Goal: Navigation & Orientation: Find specific page/section

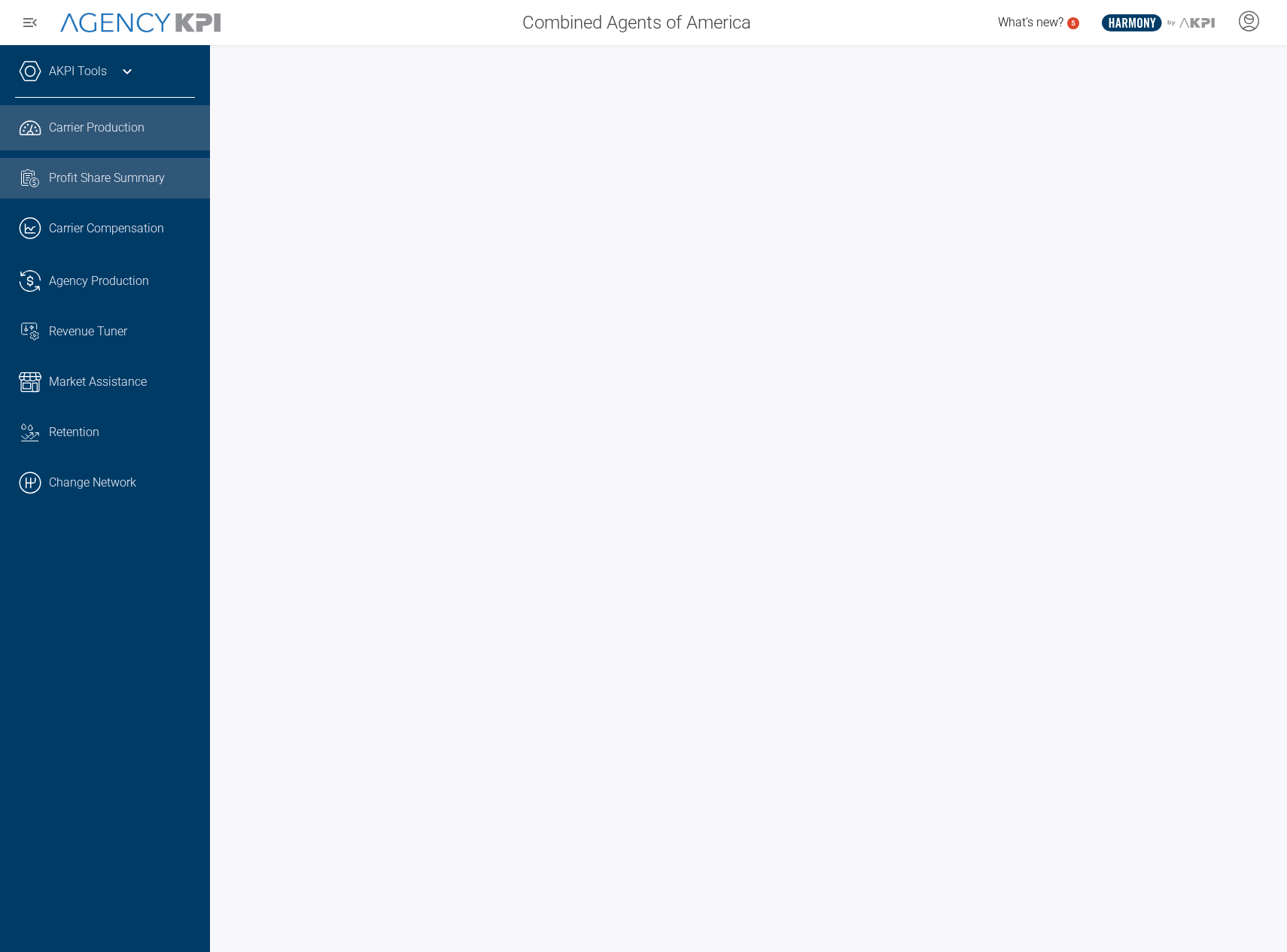
click at [118, 187] on span "Profit Share Summary" at bounding box center [107, 178] width 116 height 18
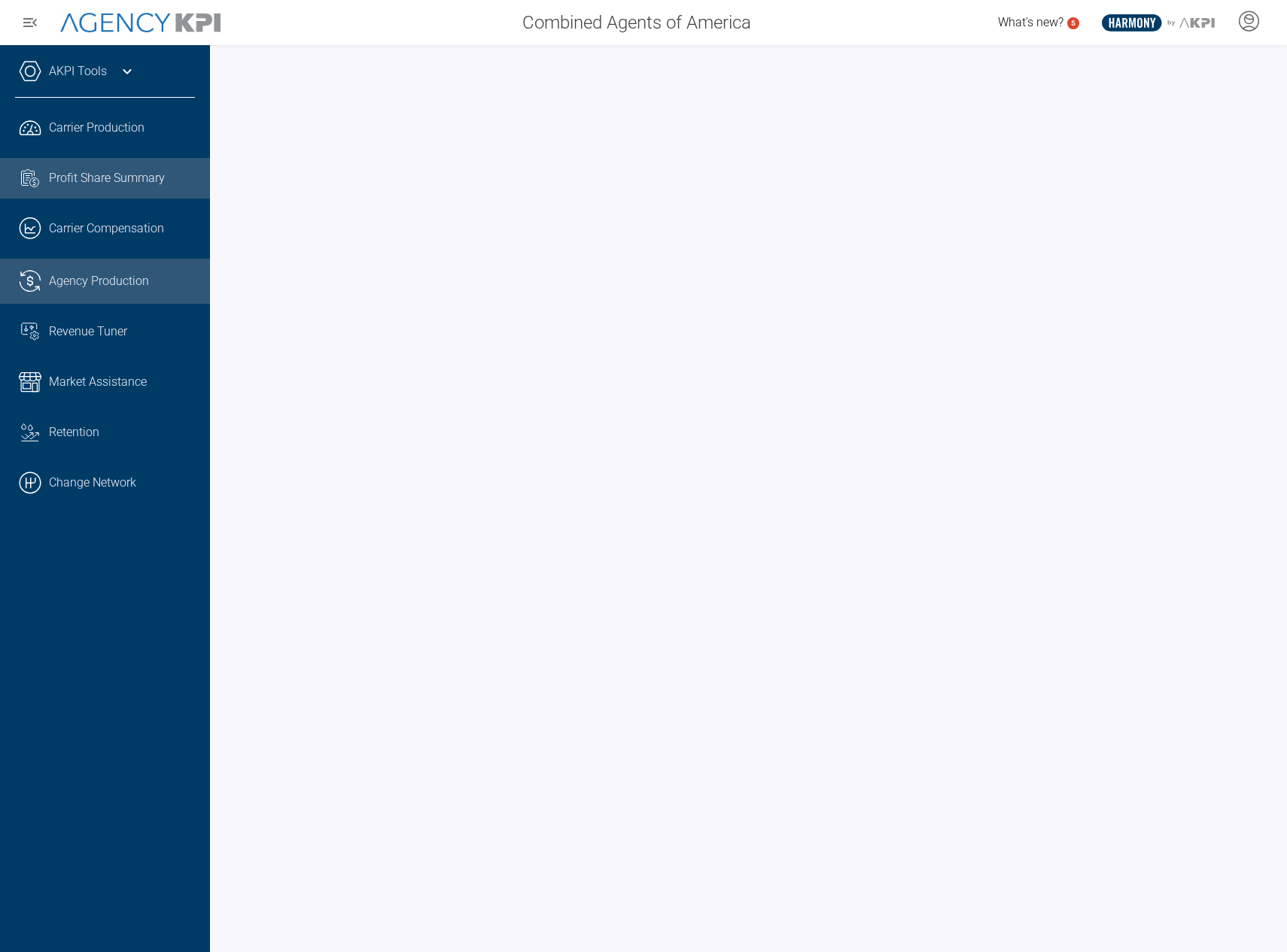
click at [88, 280] on span "Agency Production" at bounding box center [99, 281] width 100 height 18
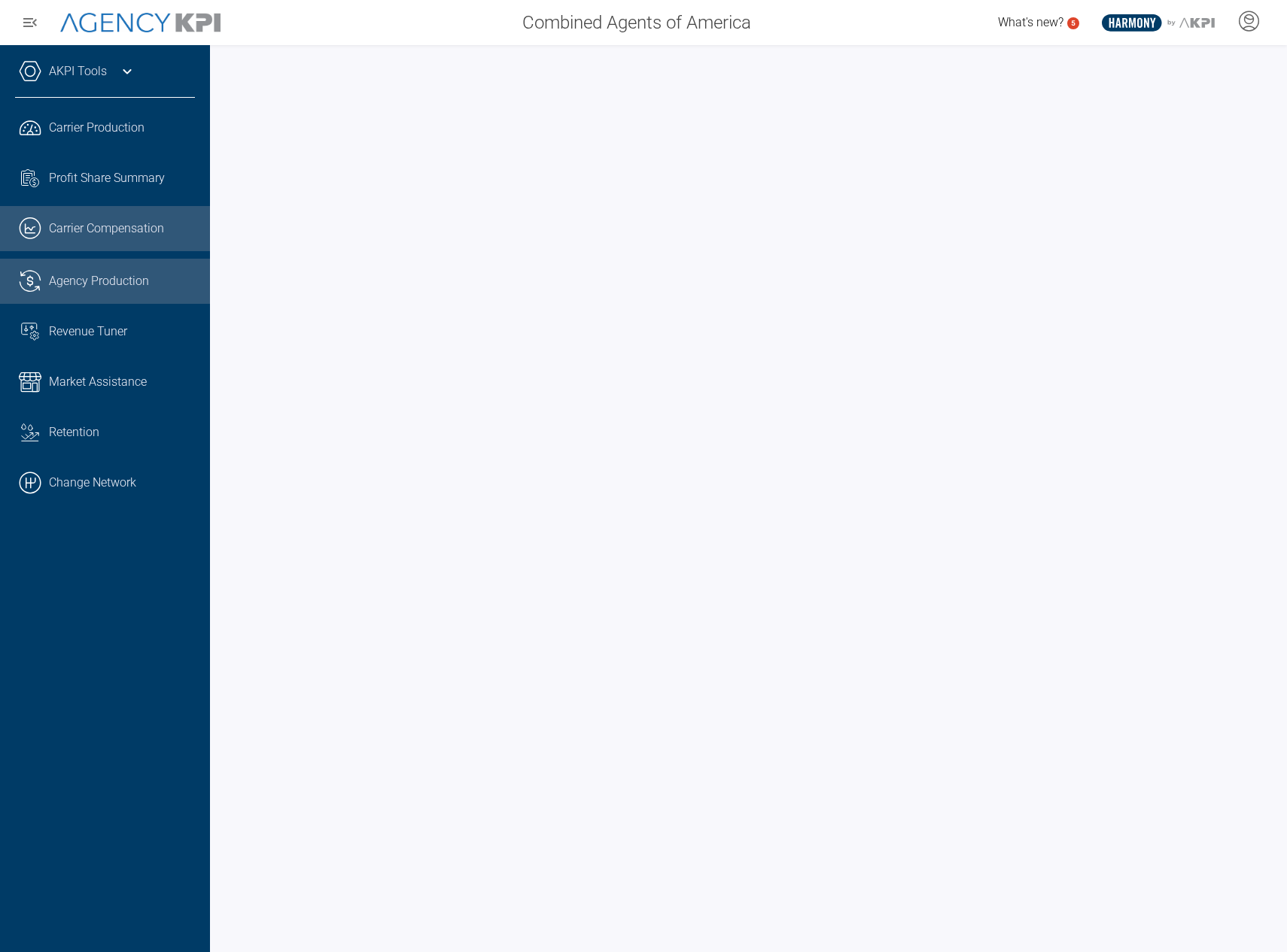
click at [92, 225] on span "Carrier Compensation" at bounding box center [106, 228] width 115 height 18
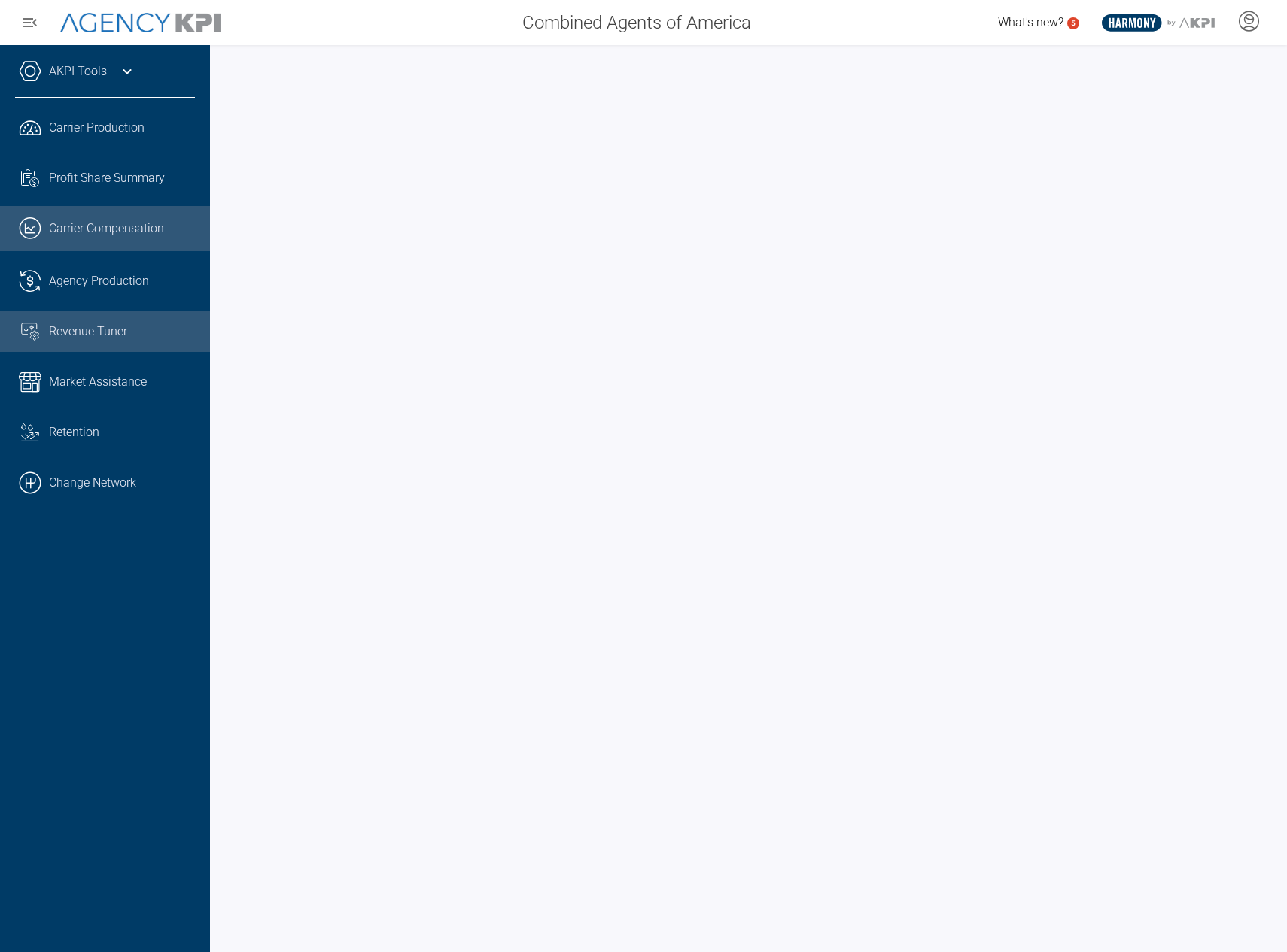
click at [82, 328] on span "Revenue Tuner" at bounding box center [89, 331] width 79 height 18
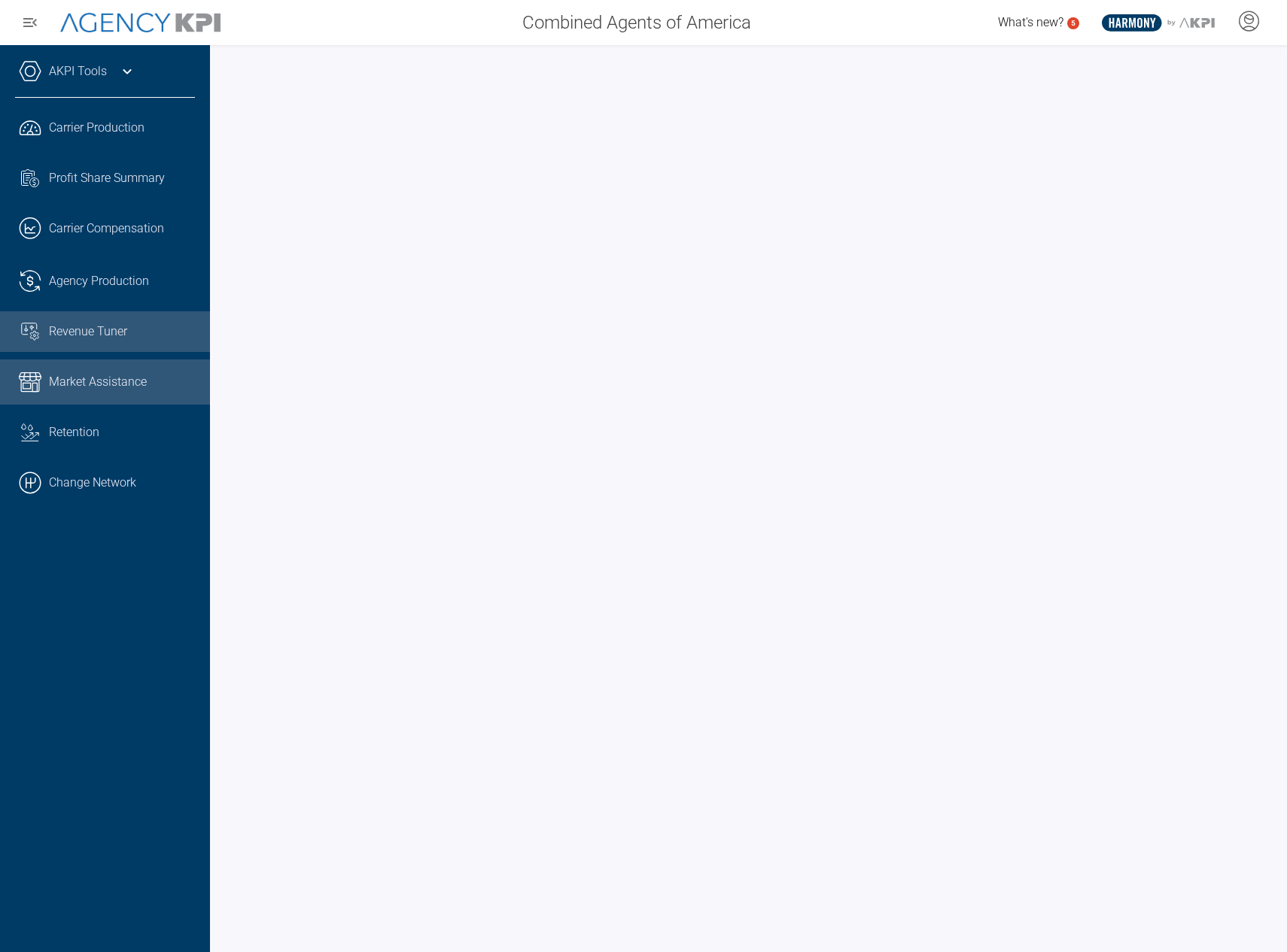
click at [121, 383] on span "Market Assistance" at bounding box center [97, 382] width 97 height 18
click at [90, 73] on link "AKPI Tools" at bounding box center [78, 71] width 58 height 18
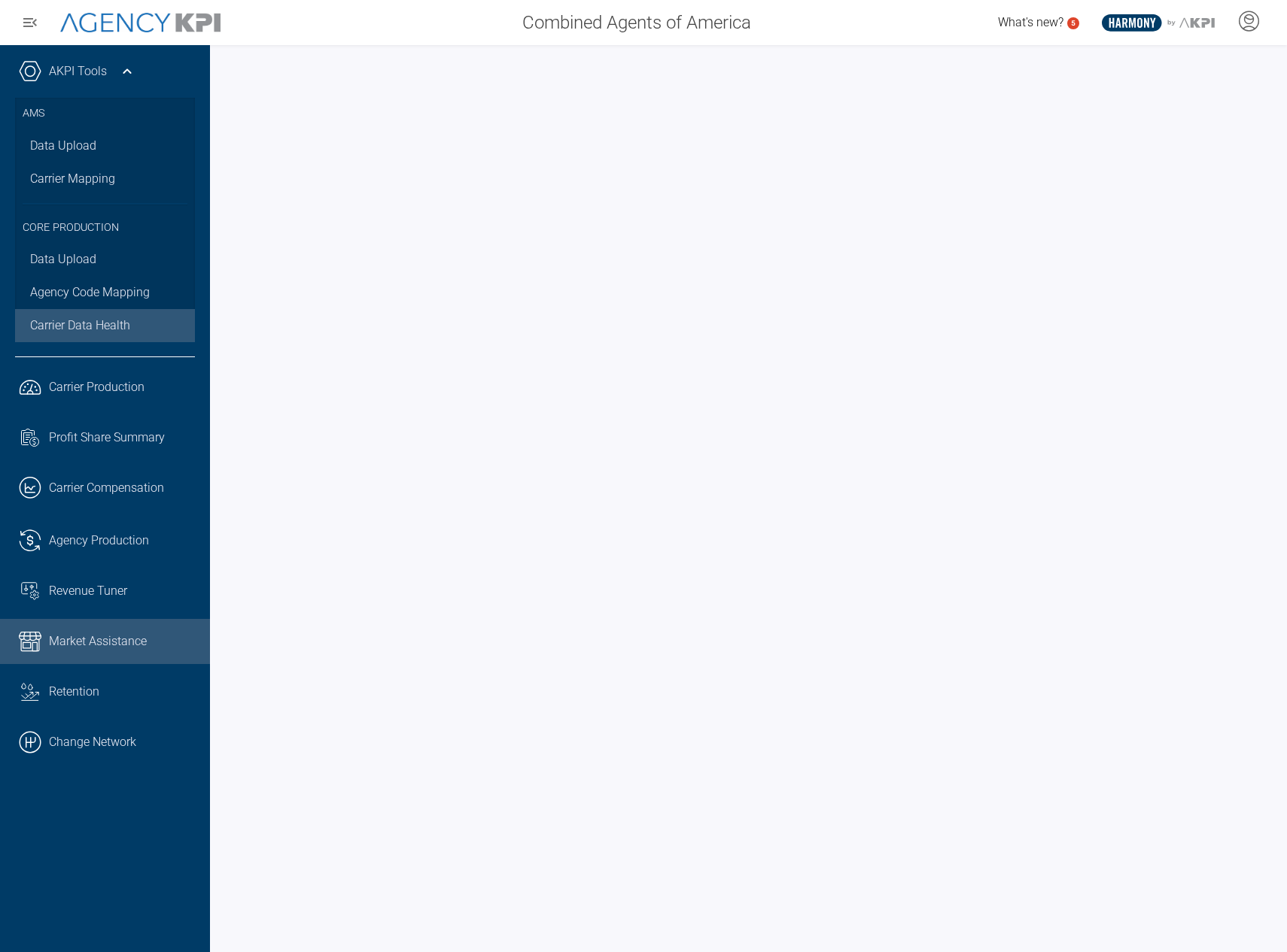
click at [92, 328] on span "Carrier Data Health" at bounding box center [81, 326] width 100 height 18
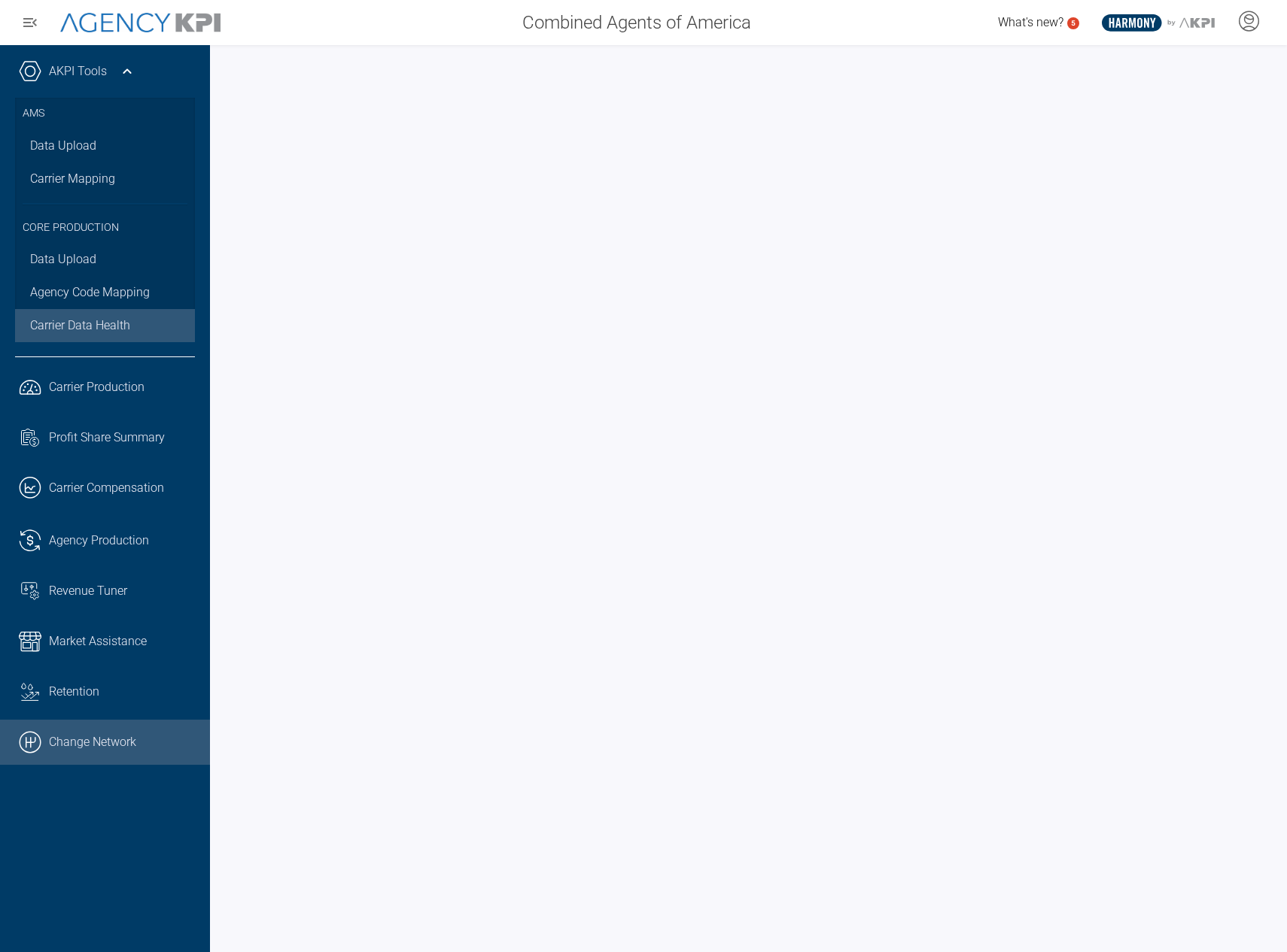
click at [87, 751] on link ".cls-1{fill:none;stroke:#000;stroke-linecap:round;stroke-linejoin:round;stroke-…" at bounding box center [104, 743] width 210 height 45
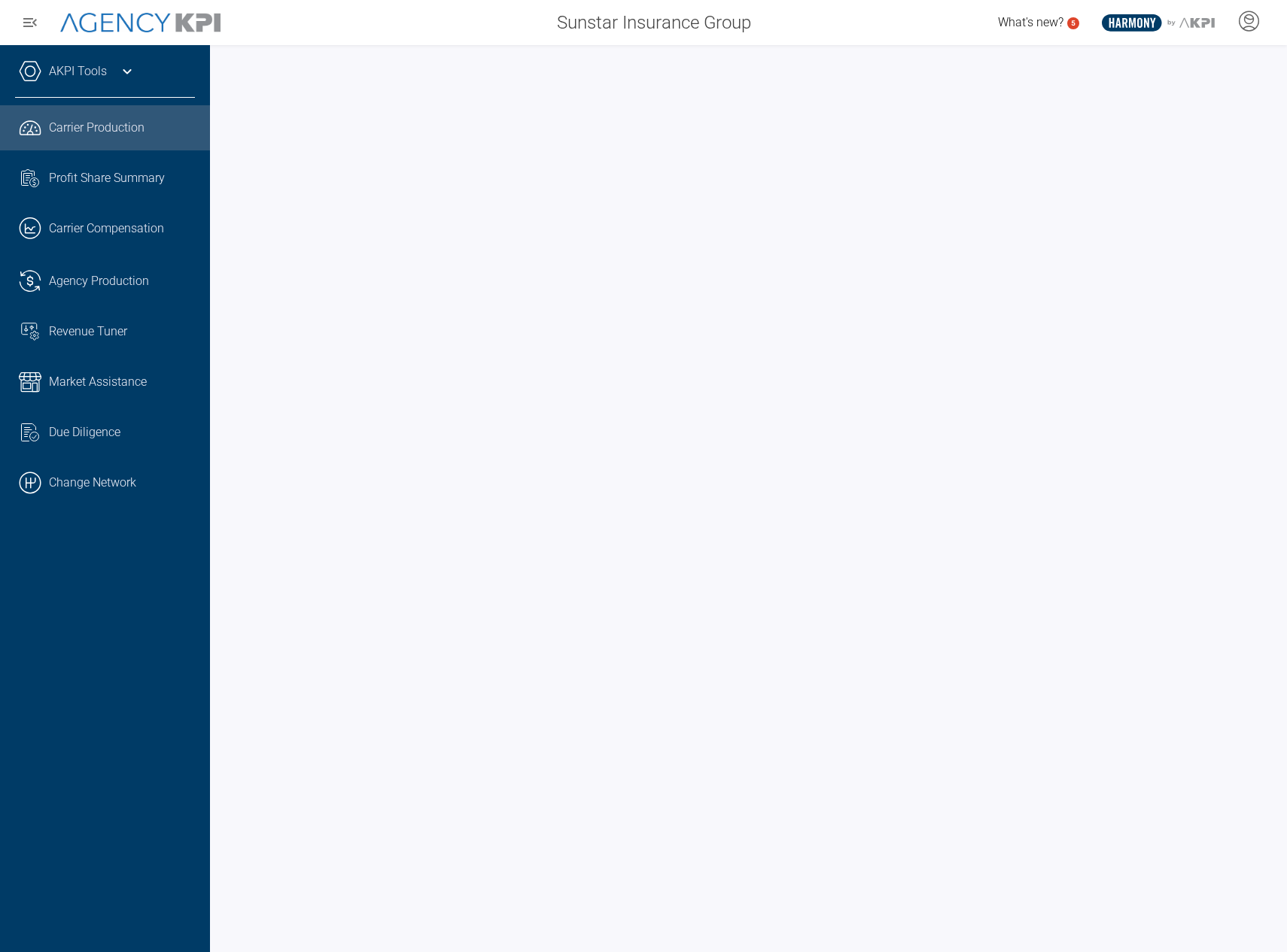
click at [122, 70] on icon at bounding box center [127, 71] width 18 height 18
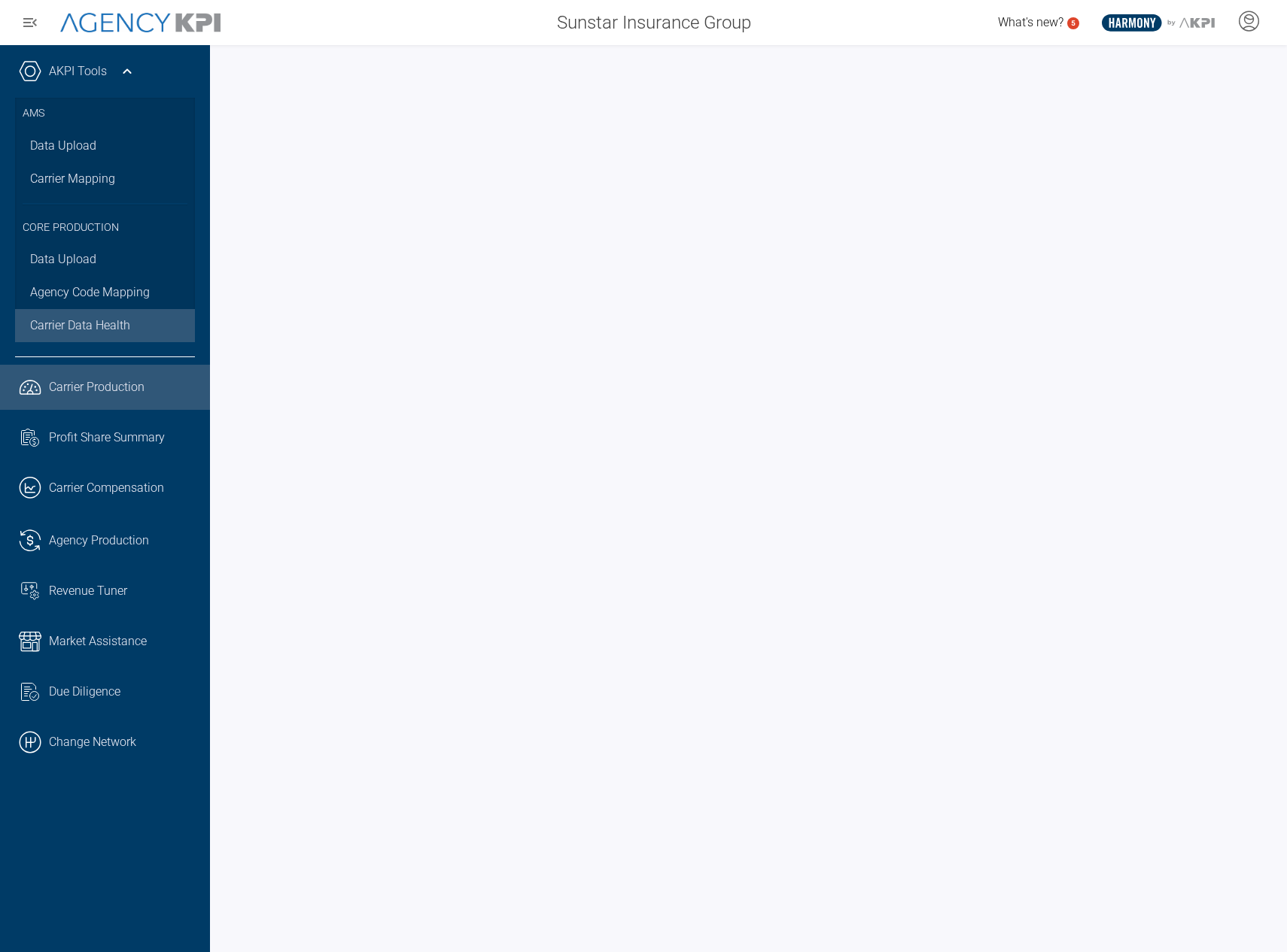
click at [88, 316] on link "Carrier Data Health" at bounding box center [104, 326] width 180 height 33
